Goal: Information Seeking & Learning: Find specific fact

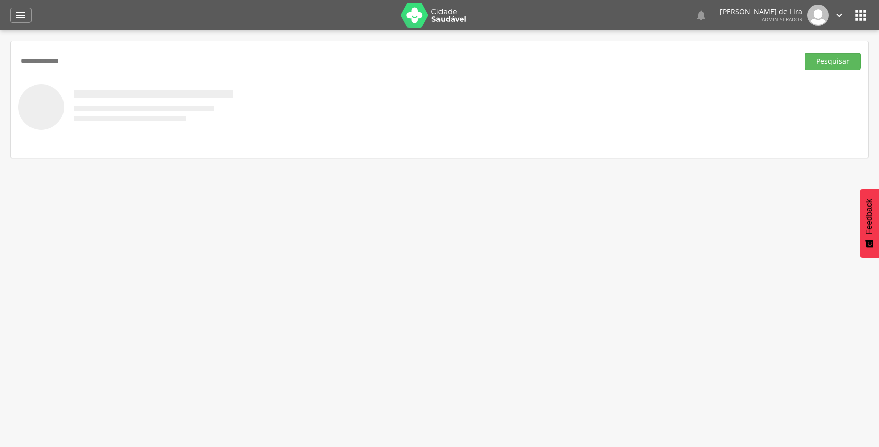
click at [804, 53] on button "Pesquisar" at bounding box center [832, 61] width 56 height 17
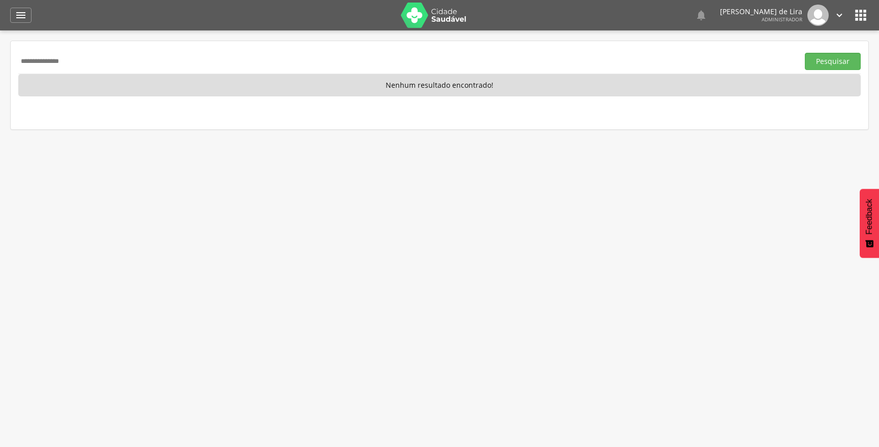
drag, startPoint x: 90, startPoint y: 67, endPoint x: 0, endPoint y: 67, distance: 89.9
click at [0, 67] on div " Supervisão  Distritos  Ubs adicionar ubs  Coordenador: - Ouro Velho / [GEO…" at bounding box center [439, 253] width 879 height 447
click at [804, 53] on button "Pesquisar" at bounding box center [832, 61] width 56 height 17
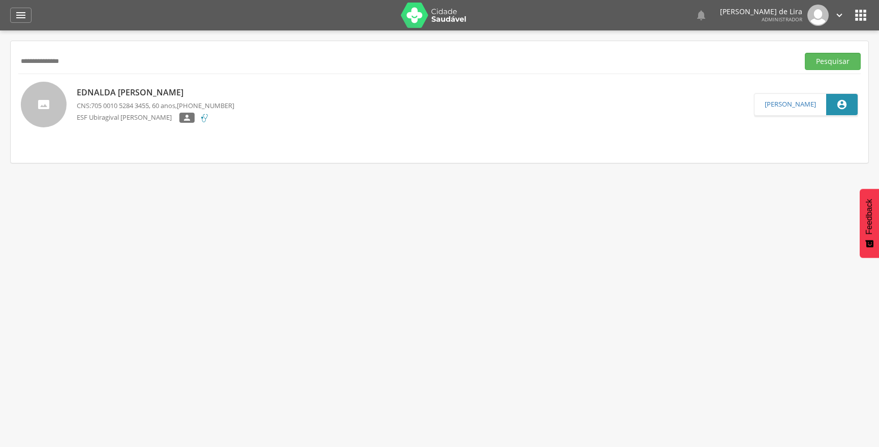
drag, startPoint x: 104, startPoint y: 61, endPoint x: 0, endPoint y: 78, distance: 104.9
click at [0, 78] on div " Supervisão  Distritos  Ubs adicionar ubs  Coordenador: - Ouro Velho / [GEO…" at bounding box center [439, 253] width 879 height 447
type input "**********"
click at [804, 53] on button "Pesquisar" at bounding box center [832, 61] width 56 height 17
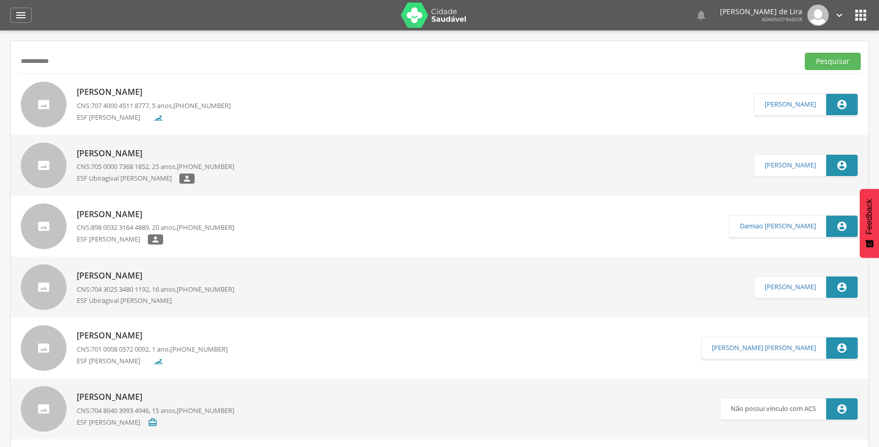
click at [208, 151] on p "[PERSON_NAME]" at bounding box center [155, 154] width 157 height 12
type input "**********"
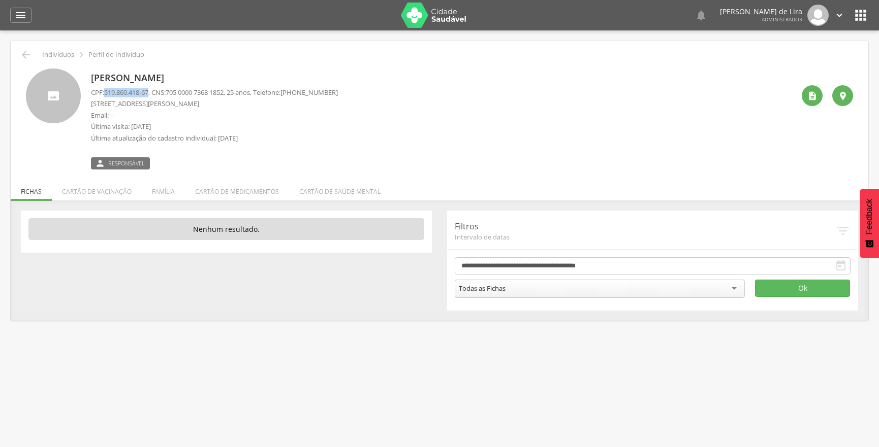
drag, startPoint x: 105, startPoint y: 91, endPoint x: 152, endPoint y: 90, distance: 47.3
click at [152, 90] on p "CPF: 519.860.418-67 , CNS: [PHONE_NUMBER] , 25 anos, Telefone: [PHONE_NUMBER]" at bounding box center [214, 93] width 247 height 10
copy p "519.860.418-67"
click at [20, 15] on icon "" at bounding box center [21, 15] width 12 height 12
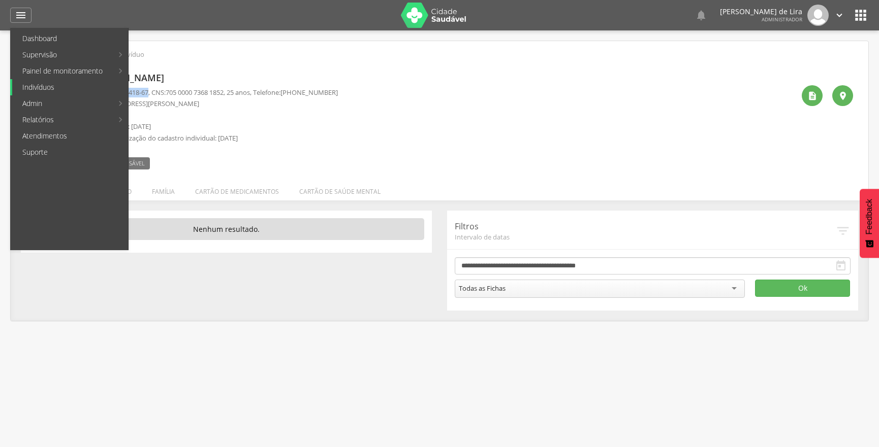
drag, startPoint x: 79, startPoint y: 88, endPoint x: 88, endPoint y: 75, distance: 15.8
click at [79, 87] on link "Indivíduos" at bounding box center [70, 87] width 116 height 16
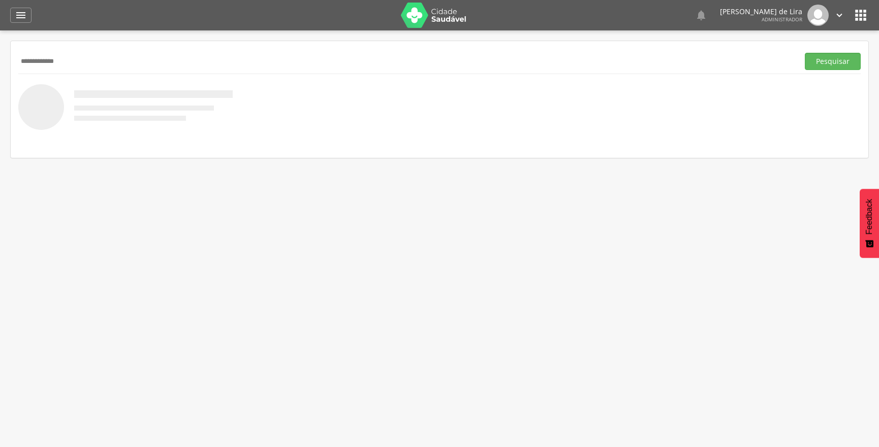
click at [804, 53] on button "Pesquisar" at bounding box center [832, 61] width 56 height 17
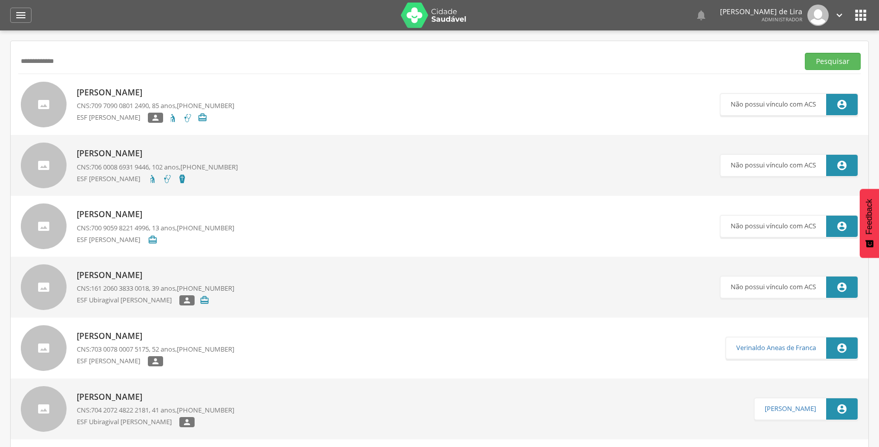
click at [26, 64] on input "**********" at bounding box center [406, 61] width 776 height 17
type input "**********"
click at [804, 53] on button "Pesquisar" at bounding box center [832, 61] width 56 height 17
click at [223, 181] on div "ESF [PERSON_NAME] " at bounding box center [155, 180] width 157 height 13
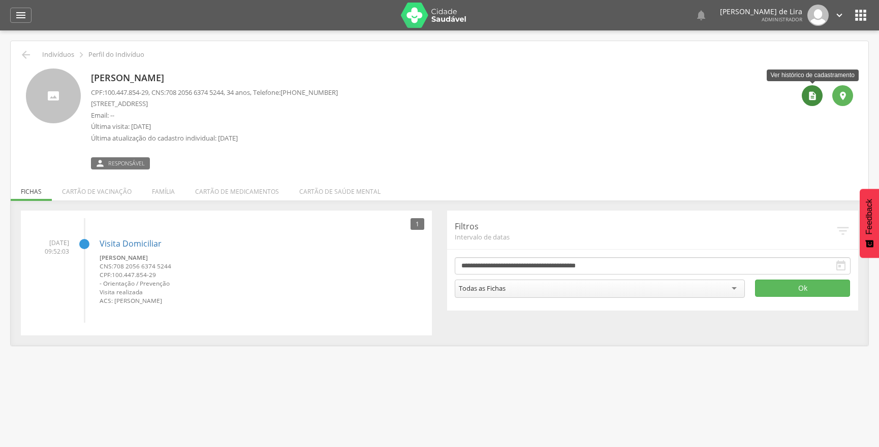
click at [814, 91] on icon "" at bounding box center [812, 96] width 10 height 10
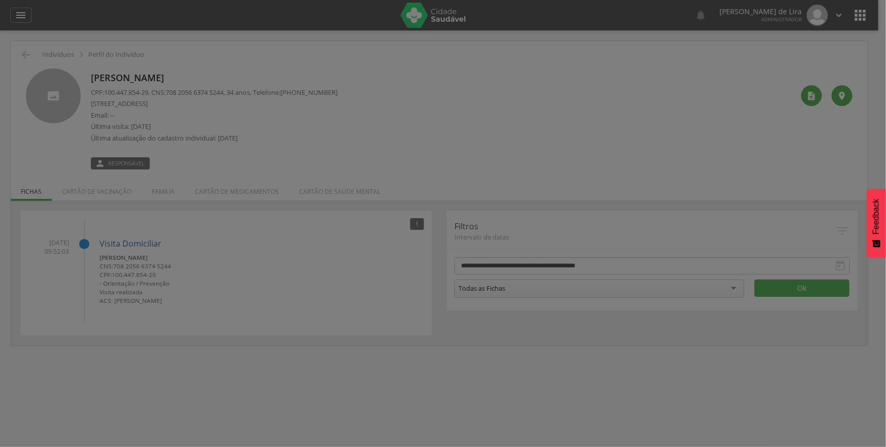
click at [0, 0] on div "× Histórico de cadastramento Data de atendimento Indivíduo ACS Situação Sincron…" at bounding box center [0, 0] width 0 height 0
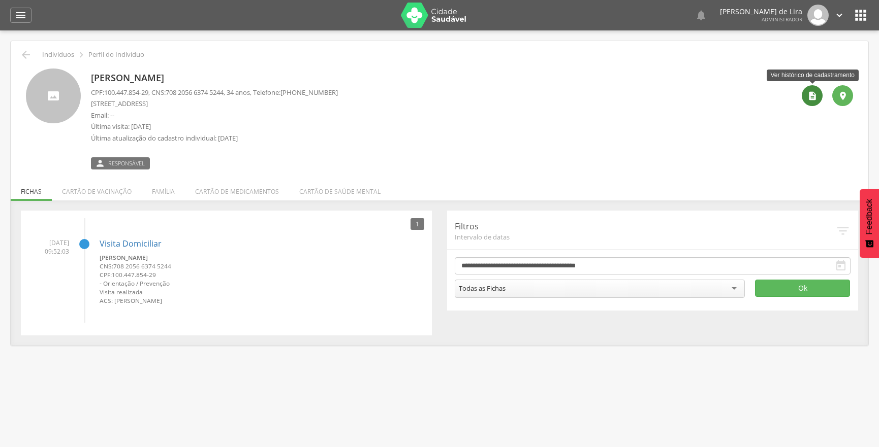
click at [816, 98] on icon "" at bounding box center [812, 96] width 10 height 10
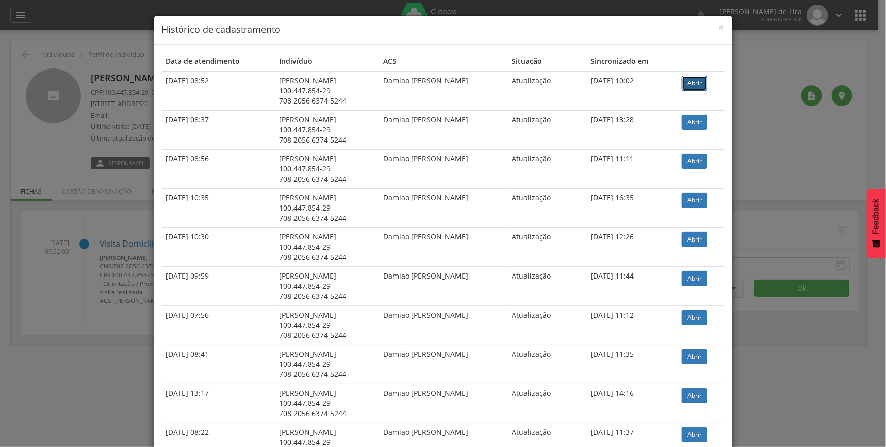
click at [692, 80] on link "Abrir" at bounding box center [694, 83] width 25 height 15
drag, startPoint x: 715, startPoint y: 26, endPoint x: 725, endPoint y: 21, distance: 11.6
click at [719, 26] on span "×" at bounding box center [722, 27] width 6 height 14
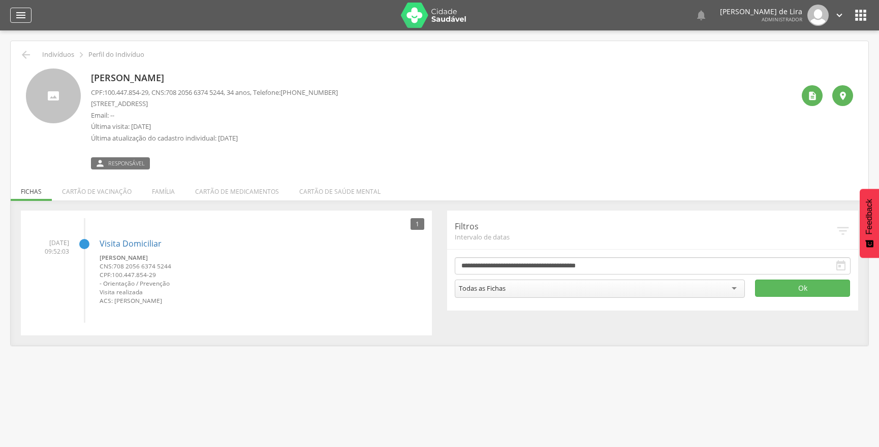
click at [16, 12] on icon "" at bounding box center [21, 15] width 12 height 12
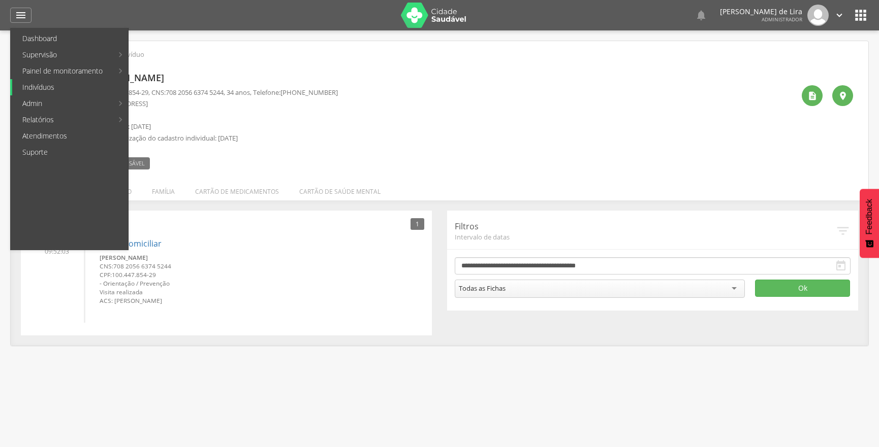
click at [60, 88] on link "Indivíduos" at bounding box center [70, 87] width 116 height 16
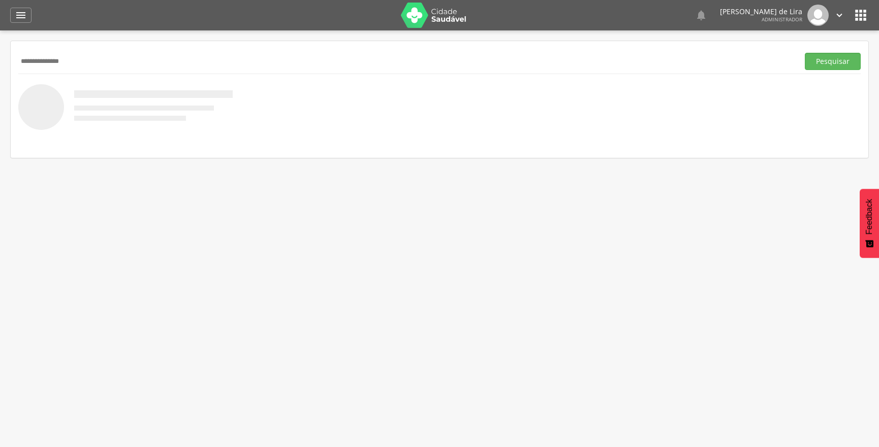
type input "**********"
click at [804, 53] on button "Pesquisar" at bounding box center [832, 61] width 56 height 17
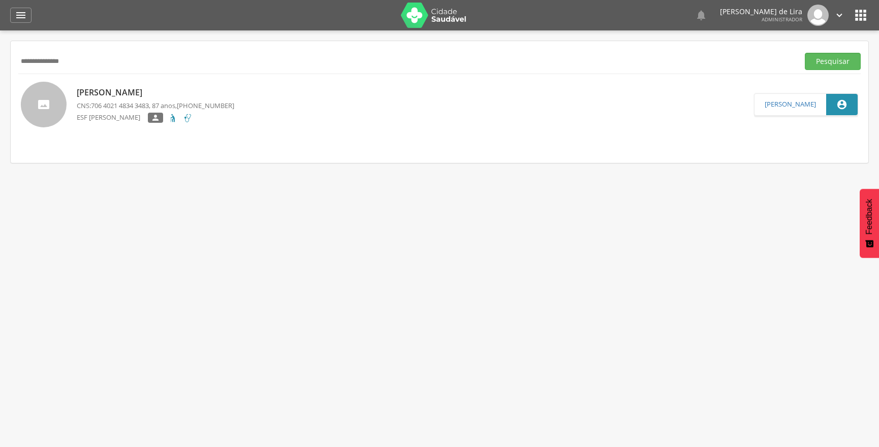
click at [46, 391] on div " Supervisão  Distritos  Ubs adicionar ubs  Coordenador: - Ouro Velho / [GEO…" at bounding box center [439, 253] width 879 height 447
click at [49, 260] on div " Supervisão  Distritos  Ubs adicionar ubs  Coordenador: - Ouro Velho / [GEO…" at bounding box center [439, 253] width 879 height 447
